Goal: Communication & Community: Answer question/provide support

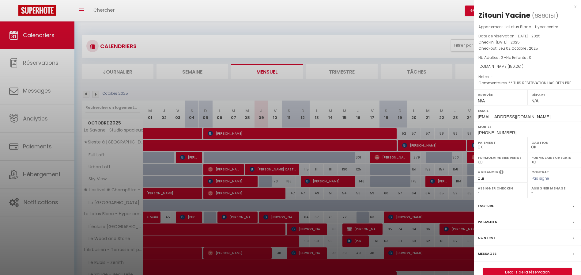
select select "0"
click at [575, 6] on div "x" at bounding box center [525, 6] width 103 height 7
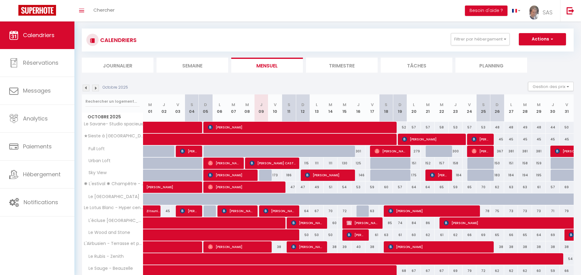
scroll to position [4, 0]
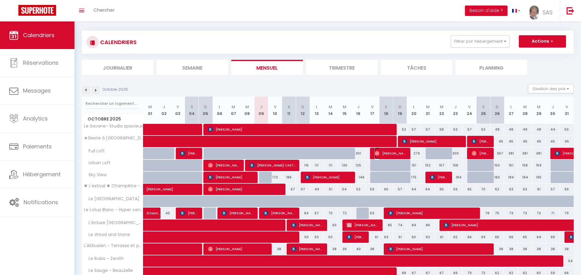
click at [393, 153] on span "[PERSON_NAME]" at bounding box center [390, 153] width 32 height 12
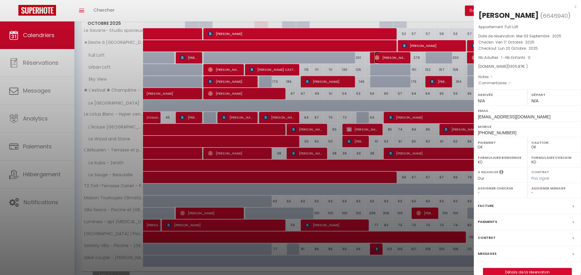
scroll to position [0, 0]
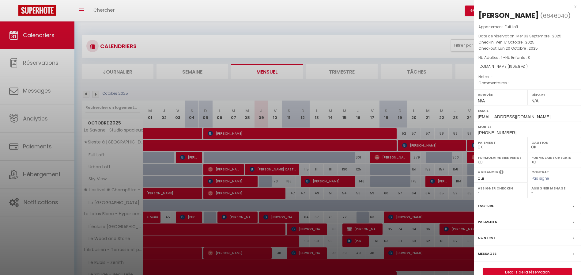
click at [488, 252] on label "Messages" at bounding box center [487, 253] width 19 height 6
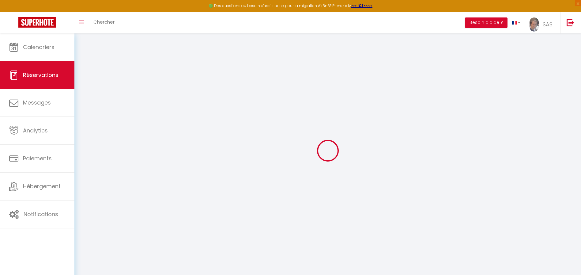
select select
checkbox input "false"
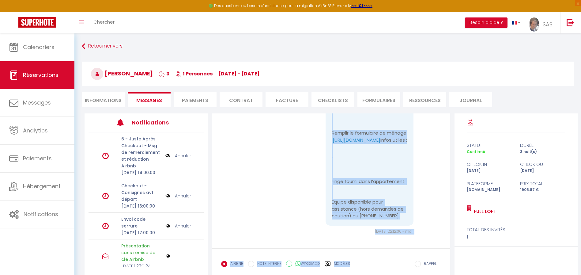
scroll to position [825, 0]
drag, startPoint x: 326, startPoint y: 149, endPoint x: 393, endPoint y: 219, distance: 96.4
copy div "Lorem i'dolorsi ametconse : adipi://elitse.doe/tempo/incididu Utlab : Etdol mag…"
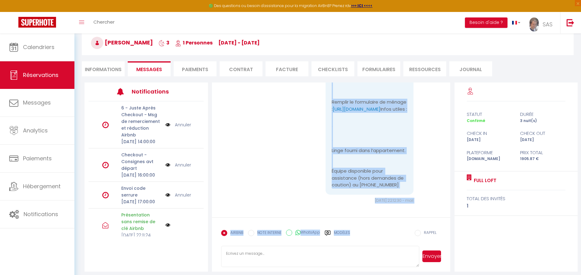
scroll to position [35, 0]
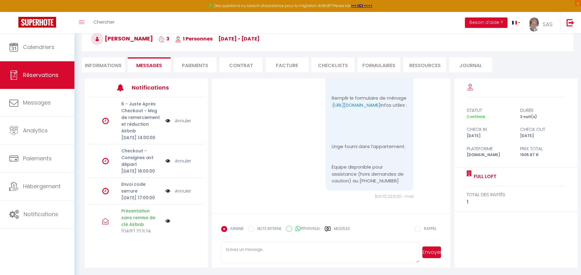
click at [313, 249] on textarea at bounding box center [320, 252] width 198 height 21
paste textarea "Lorem i'dolorsi ametconse : adipi://elitse.doe/tempo/incididu Utlab : Etdol mag…"
drag, startPoint x: 333, startPoint y: 192, endPoint x: 412, endPoint y: 196, distance: 78.5
click at [412, 196] on div "Guide d'accueil numérique : [URL][DOMAIN_NAME] Accès : Codes envoyés le [DATE] …" at bounding box center [331, 33] width 220 height 332
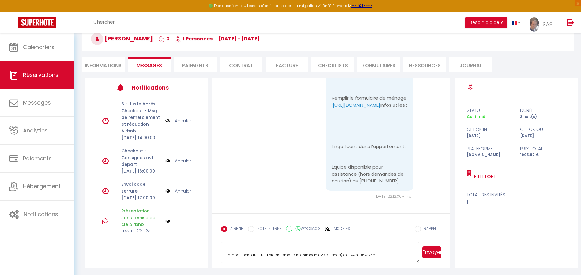
copy div "Guide d'accueil numérique : [URL][DOMAIN_NAME] Accès : Codes envoyés le [DATE] …"
click at [378, 255] on textarea at bounding box center [320, 252] width 198 height 21
paste textarea "Guide d'accueil numérique : [URL][DOMAIN_NAME] Accès : Codes envoyés le [DATE] …"
click at [363, 253] on textarea at bounding box center [320, 252] width 198 height 21
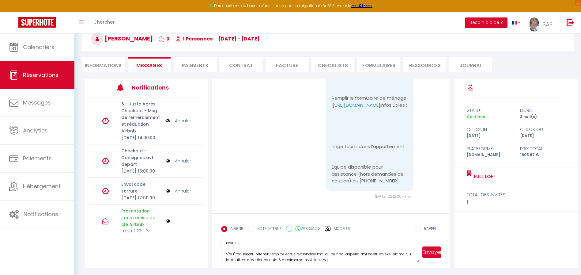
click at [0, 0] on lt-span "envoyé s" at bounding box center [0, 0] width 0 height 0
click at [269, 254] on textarea at bounding box center [320, 252] width 198 height 21
click at [0, 0] on lt-span "a uc un" at bounding box center [0, 0] width 0 height 0
click at [323, 253] on textarea at bounding box center [320, 252] width 198 height 21
click at [325, 253] on textarea at bounding box center [320, 252] width 198 height 21
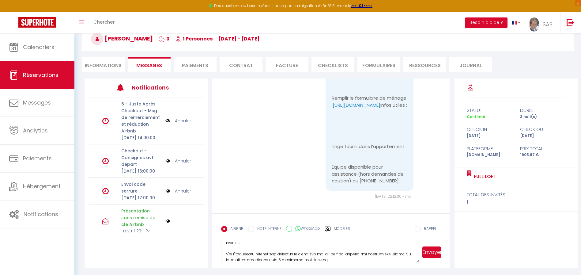
click at [341, 257] on textarea at bounding box center [320, 252] width 198 height 21
click at [340, 260] on textarea at bounding box center [320, 252] width 198 height 21
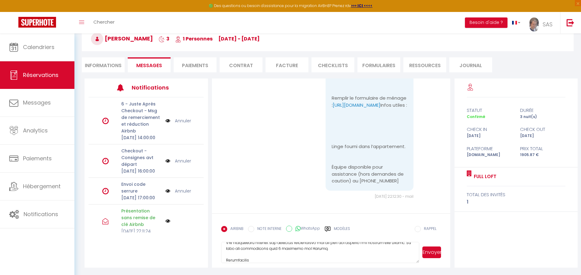
click at [340, 251] on textarea at bounding box center [320, 252] width 198 height 21
click at [338, 254] on textarea at bounding box center [320, 252] width 198 height 21
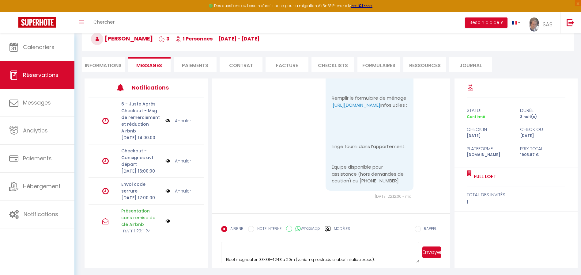
scroll to position [0, 0]
type textarea "Lorem i'dolorsi ametconse : adipi://elitse.doe/tempo/incididu Utlab : Etdol mag…"
click at [431, 254] on button "Envoyer" at bounding box center [431, 252] width 19 height 12
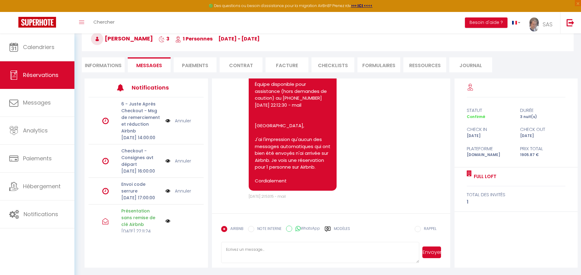
scroll to position [2278, 0]
